Goal: Information Seeking & Learning: Learn about a topic

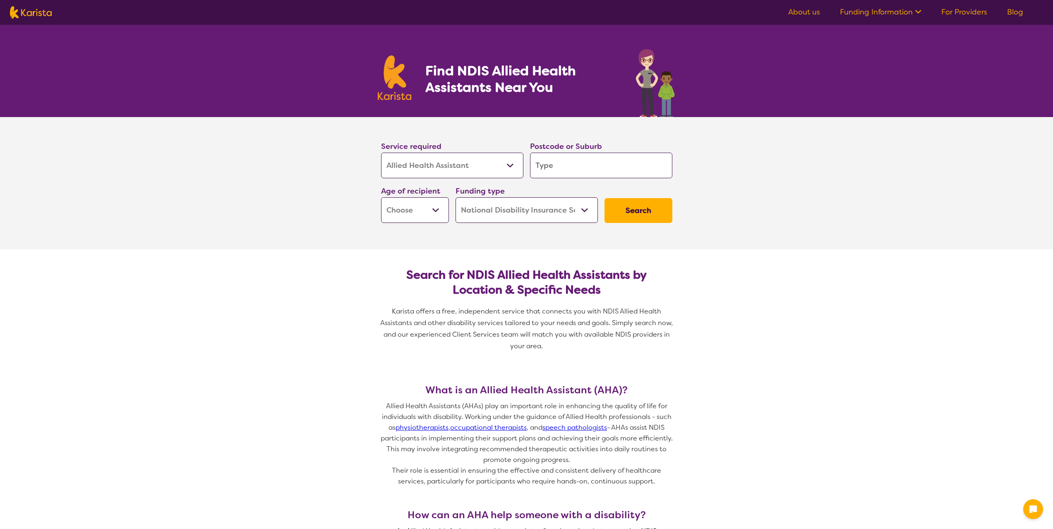
select select "Allied Health Assistant"
select select "NDIS"
select select "Allied Health Assistant"
select select "NDIS"
click at [564, 166] on input "search" at bounding box center [601, 166] width 142 height 26
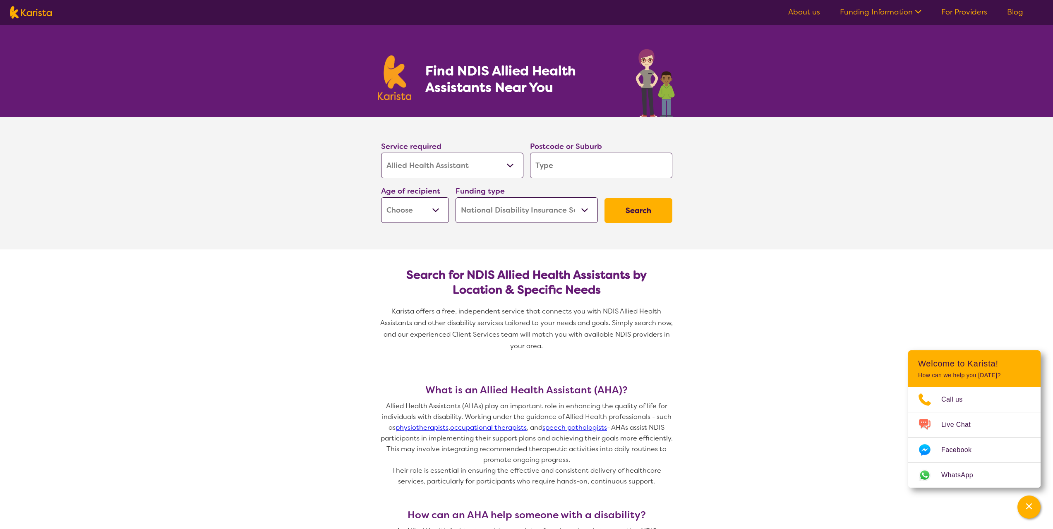
type input "2155"
click at [397, 196] on div "Age of recipient Early Childhood - 0 to 9 Child - 10 to 11 Adolescent - 12 to 1…" at bounding box center [415, 204] width 68 height 38
click at [402, 208] on select "Early Childhood - 0 to 9 Child - 10 to 11 Adolescent - 12 to 17 Adult - 18 to 6…" at bounding box center [415, 210] width 68 height 26
click at [508, 198] on select "Home Care Package (HCP) National Disability Insurance Scheme (NDIS) I don't know" at bounding box center [527, 210] width 142 height 26
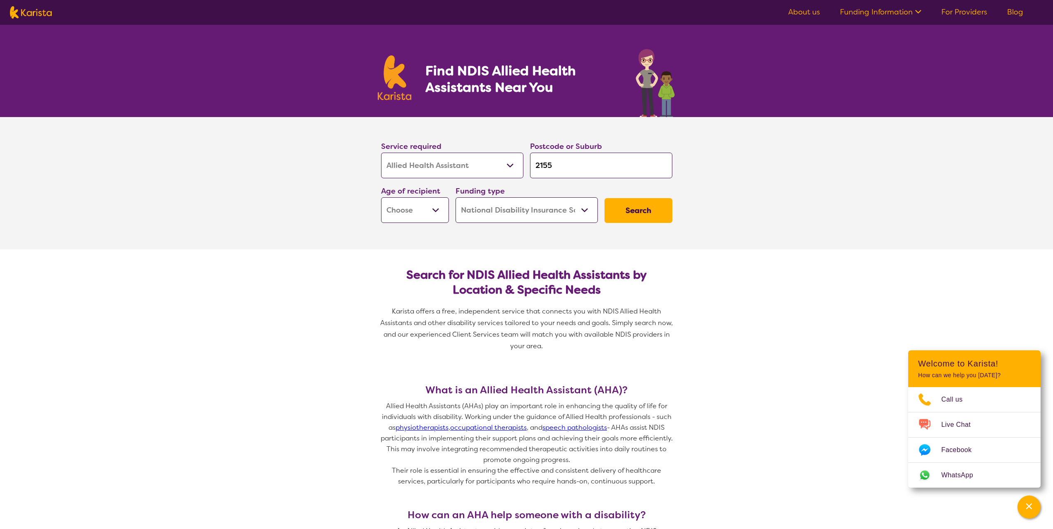
click at [409, 202] on select "Early Childhood - 0 to 9 Child - 10 to 11 Adolescent - 12 to 17 Adult - 18 to 6…" at bounding box center [415, 210] width 68 height 26
click at [682, 296] on section "Search for NDIS Allied Health Assistants by Location & Specific Needs Karista o…" at bounding box center [527, 307] width 318 height 115
click at [419, 224] on div "Age of recipient Early Childhood - 0 to 9 Child - 10 to 11 Adolescent - 12 to 1…" at bounding box center [415, 204] width 75 height 45
click at [423, 215] on select "Early Childhood - 0 to 9 Child - 10 to 11 Adolescent - 12 to 17 Adult - 18 to 6…" at bounding box center [415, 210] width 68 height 26
select select "CH"
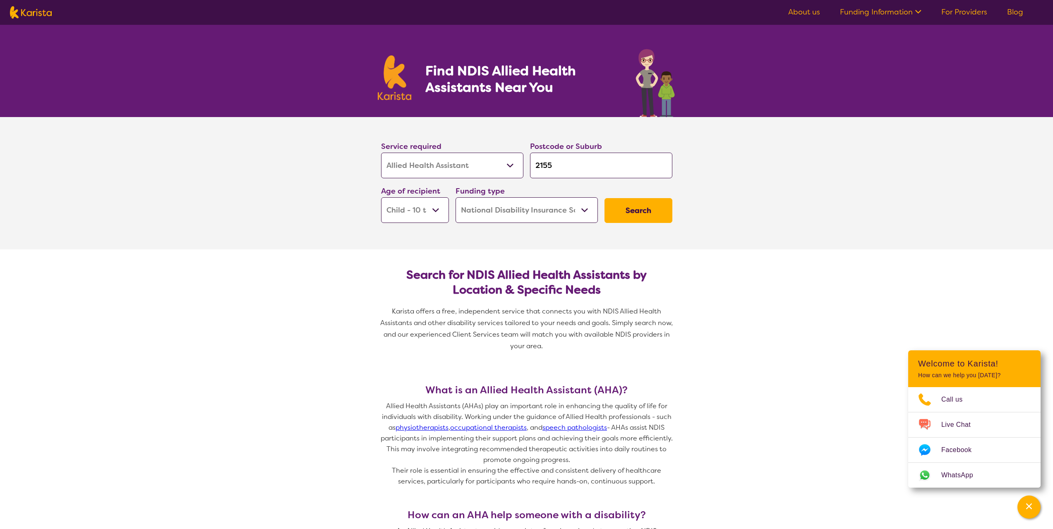
click at [381, 197] on select "Early Childhood - 0 to 9 Child - 10 to 11 Adolescent - 12 to 17 Adult - 18 to 6…" at bounding box center [415, 210] width 68 height 26
select select "CH"
click at [638, 211] on button "Search" at bounding box center [639, 210] width 68 height 25
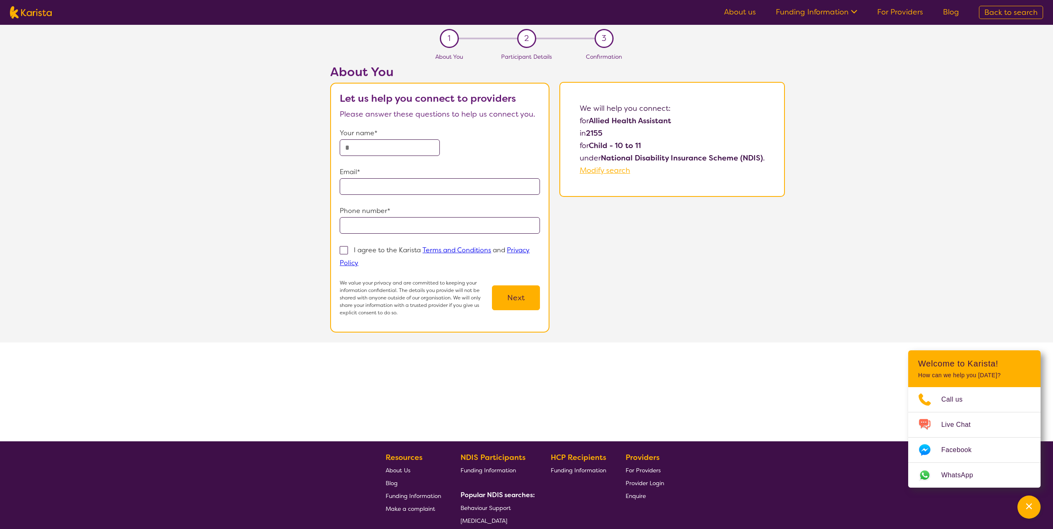
select select "Allied Health Assistant"
select select "CH"
select select "NDIS"
select select "Allied Health Assistant"
select select "CH"
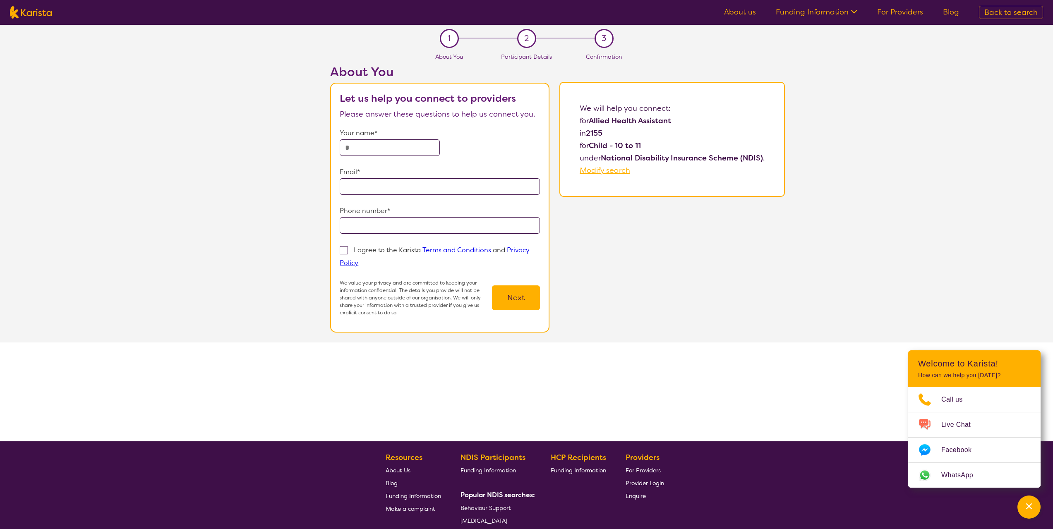
select select "NDIS"
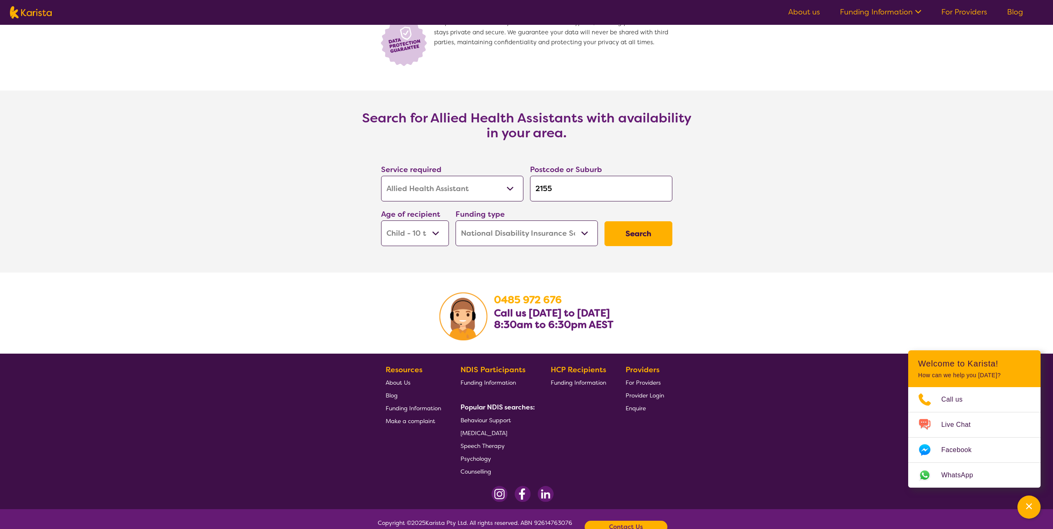
scroll to position [1192, 0]
